Goal: Check status: Check status

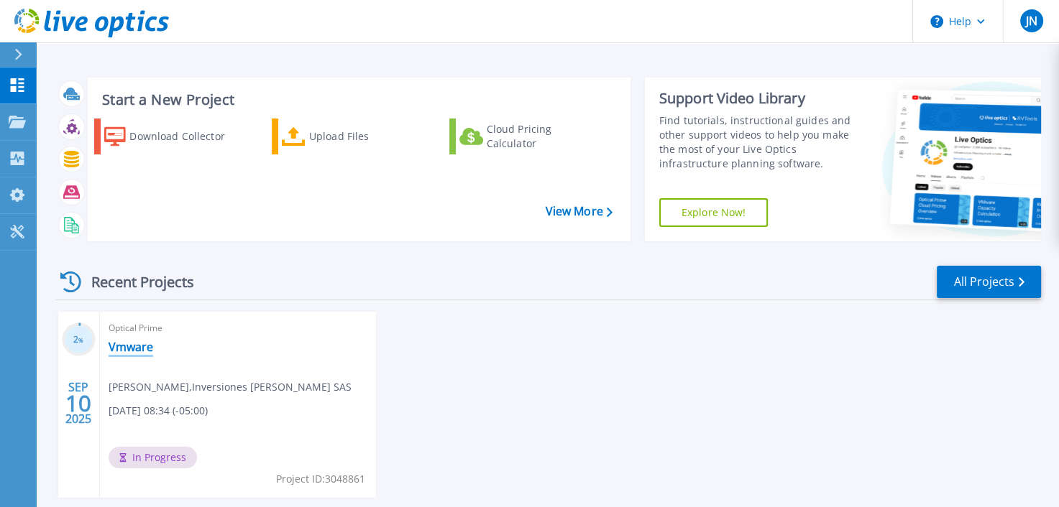
click at [136, 346] on link "Vmware" at bounding box center [131, 347] width 45 height 14
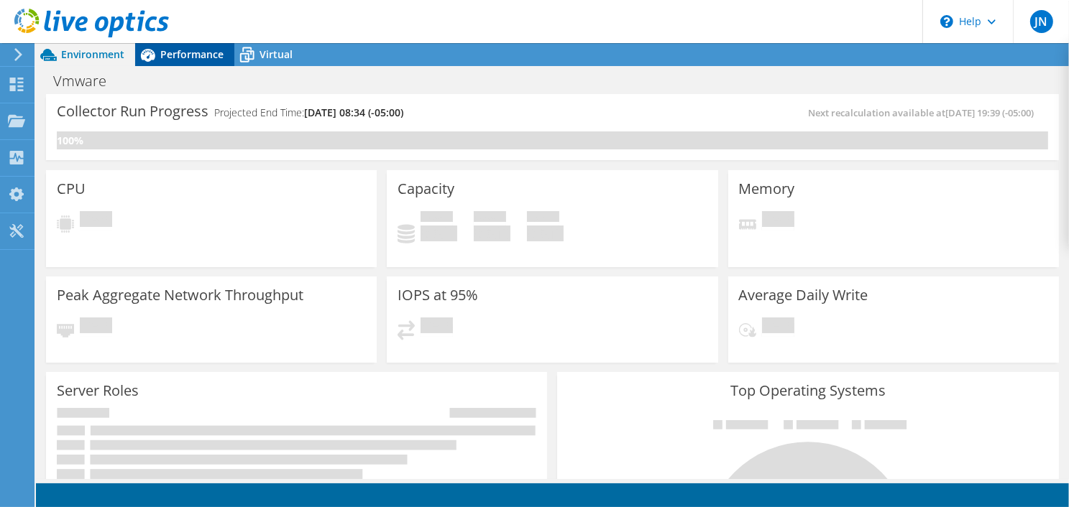
click at [192, 50] on span "Performance" at bounding box center [191, 54] width 63 height 14
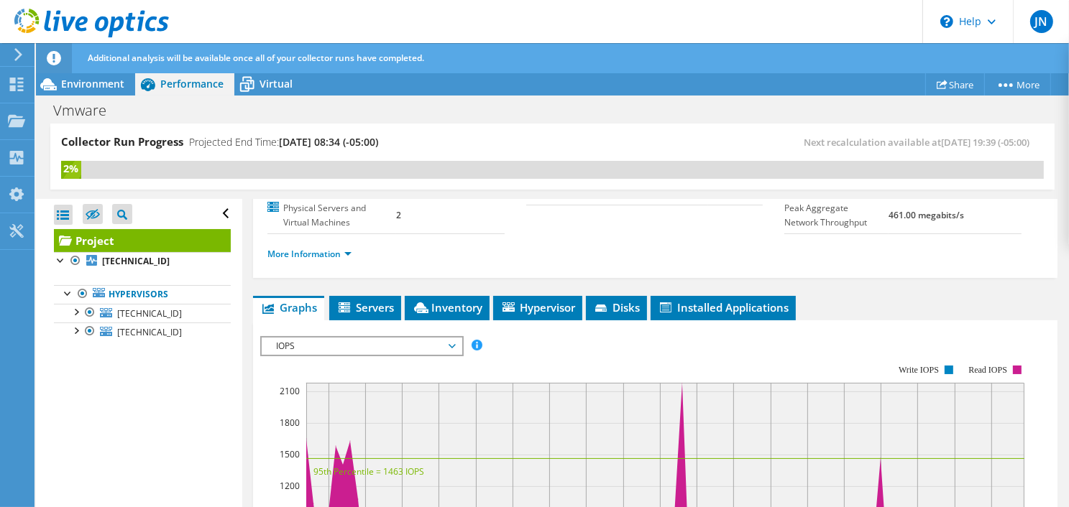
scroll to position [44, 0]
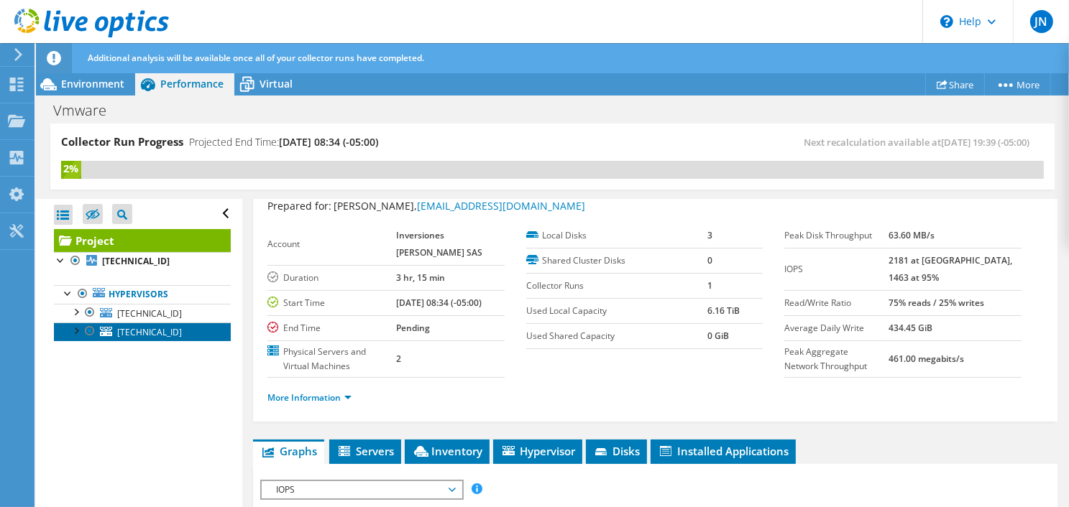
click at [138, 327] on span "[TECHNICAL_ID]" at bounding box center [149, 332] width 65 height 12
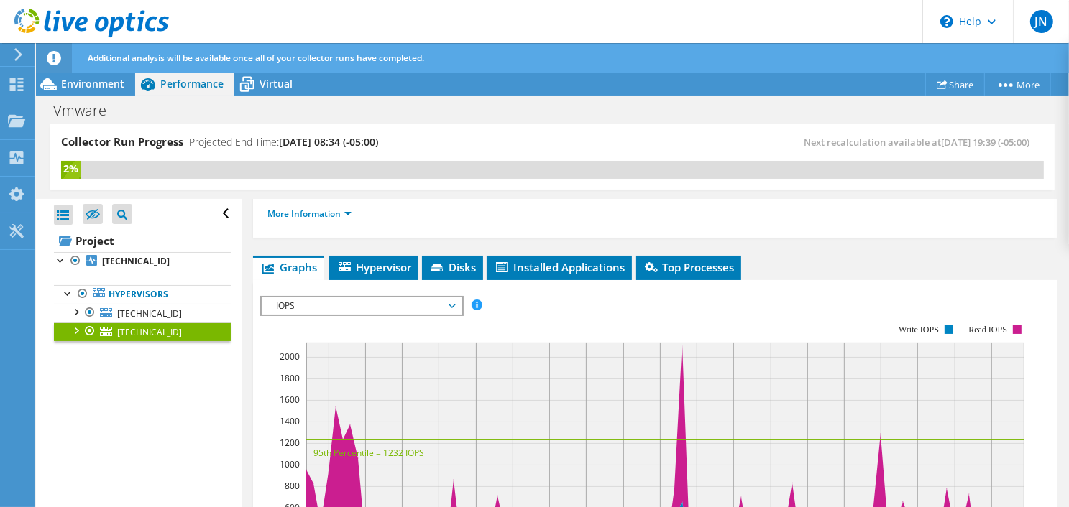
scroll to position [188, 0]
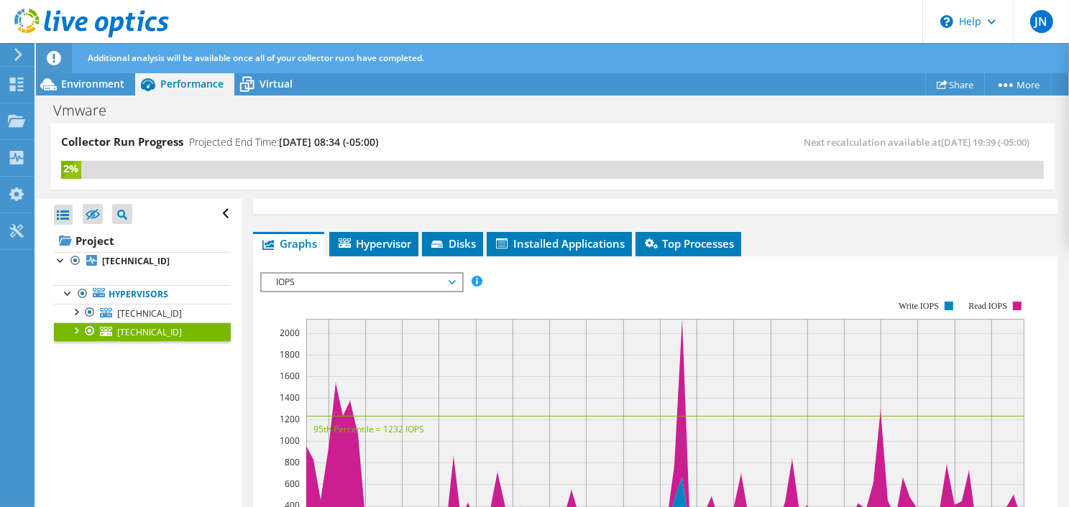
click at [399, 259] on div "IOPS Disk Throughput IO Size Latency Queue Depth CPU Percentage Memory Page Fau…" at bounding box center [655, 510] width 790 height 507
click at [401, 277] on span "IOPS" at bounding box center [361, 282] width 185 height 17
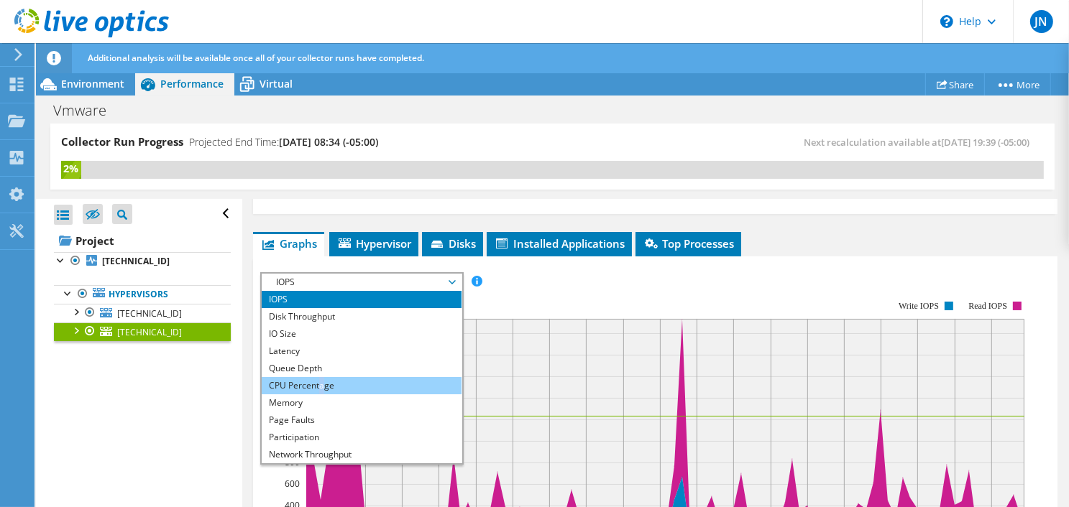
click at [323, 384] on li "CPU Percentage" at bounding box center [361, 385] width 199 height 17
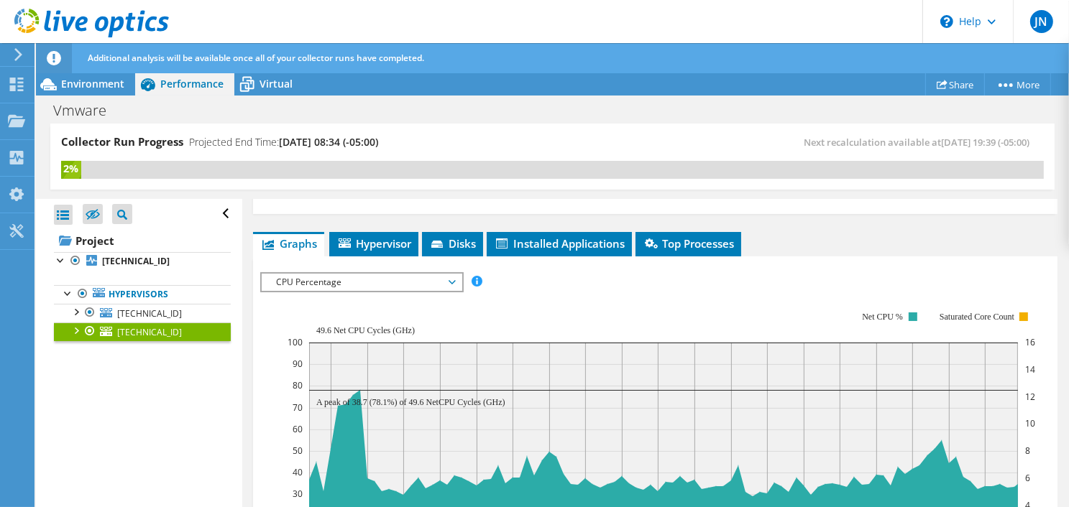
click at [640, 272] on div "IOPS Disk Throughput IO Size Latency Queue Depth CPU Percentage Memory Page Fau…" at bounding box center [655, 281] width 790 height 19
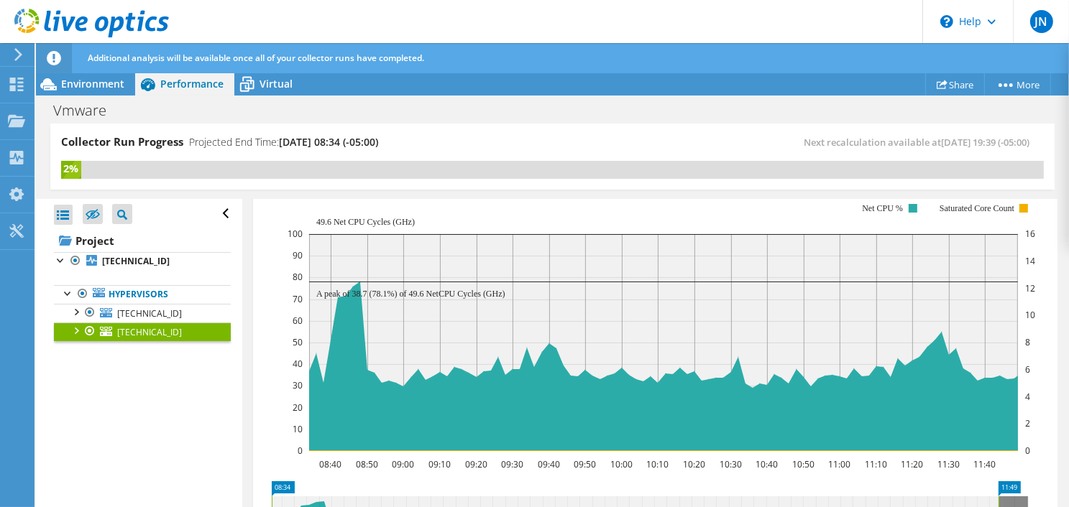
scroll to position [287, 0]
